Goal: Information Seeking & Learning: Find contact information

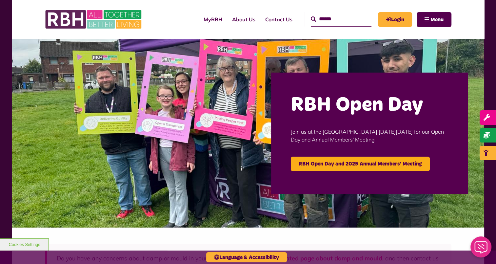
scroll to position [10, 0]
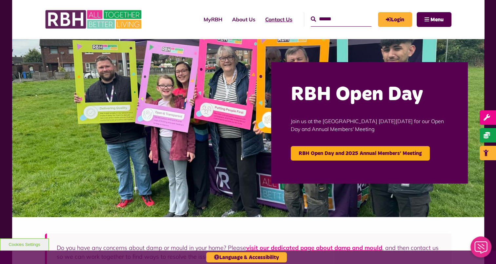
click at [261, 18] on link "Contact Us" at bounding box center [279, 19] width 37 height 18
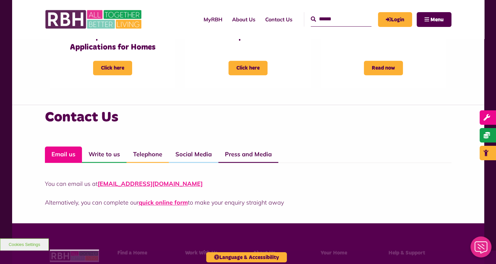
scroll to position [400, 0]
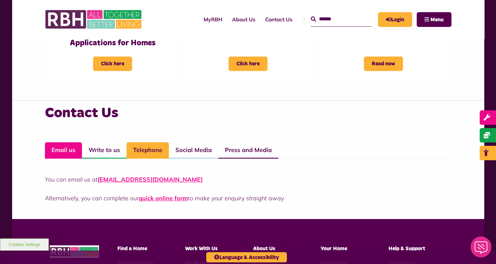
click at [148, 149] on link "Telephone" at bounding box center [148, 150] width 42 height 16
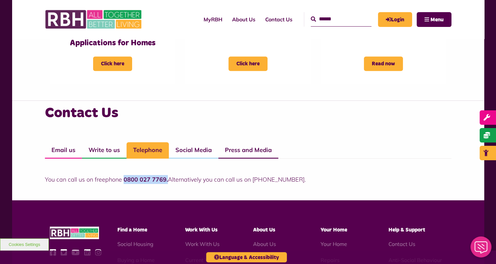
drag, startPoint x: 167, startPoint y: 177, endPoint x: 122, endPoint y: 180, distance: 44.7
click at [122, 180] on p "You can call us on freephone 0800 027 7769. Alternatively you can call us on 01…" at bounding box center [248, 179] width 407 height 9
copy strong "0800 027 7769."
